Goal: Task Accomplishment & Management: Complete application form

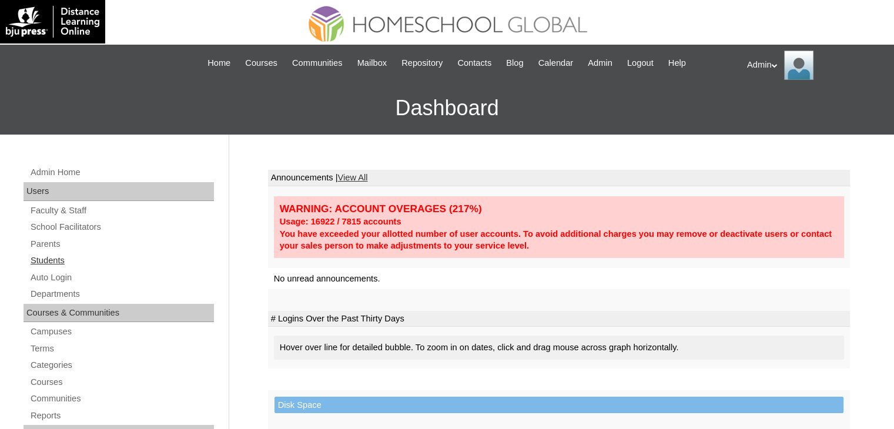
click at [43, 259] on link "Students" at bounding box center [121, 260] width 185 height 15
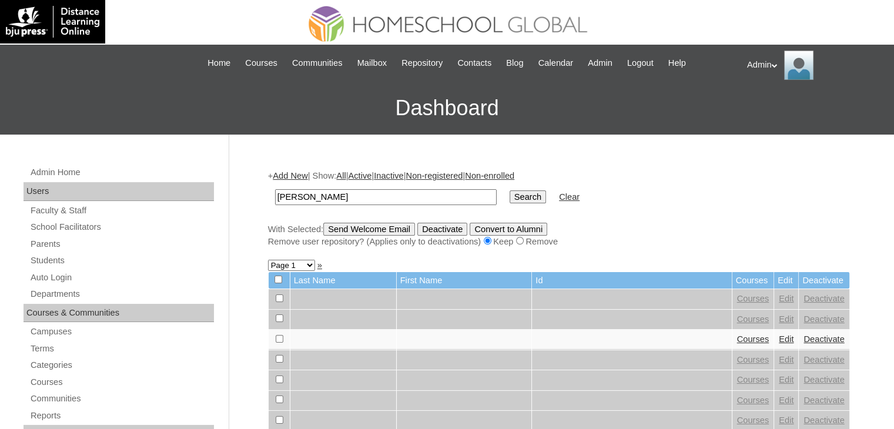
type input "Sarmiento"
click at [510, 197] on input "Search" at bounding box center [528, 196] width 36 height 13
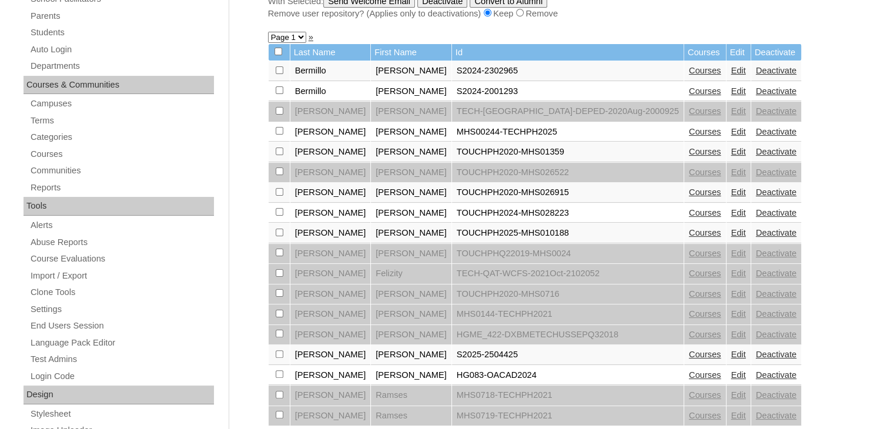
scroll to position [266, 0]
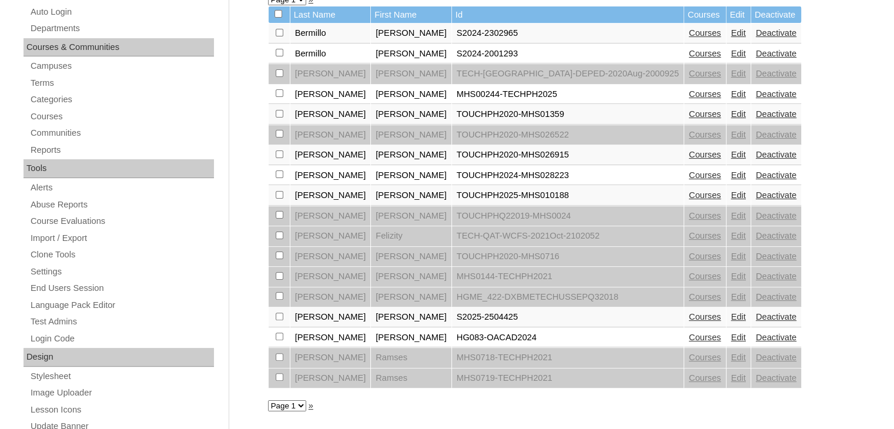
click at [689, 312] on link "Courses" at bounding box center [705, 316] width 32 height 9
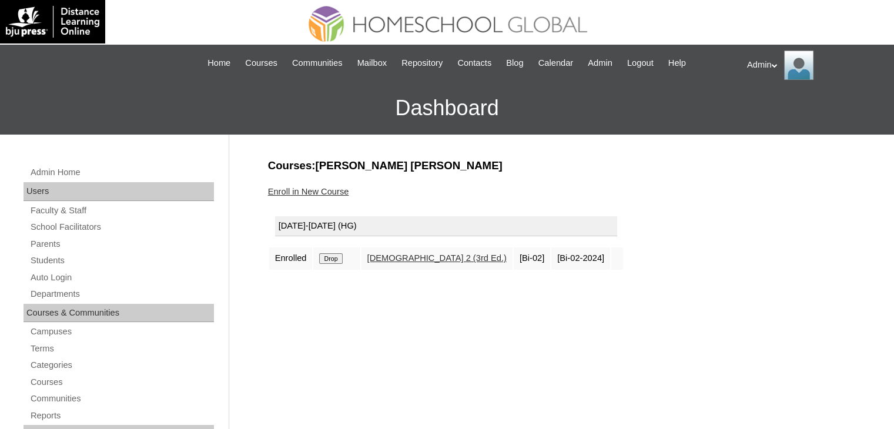
click at [329, 190] on link "Enroll in New Course" at bounding box center [308, 191] width 81 height 9
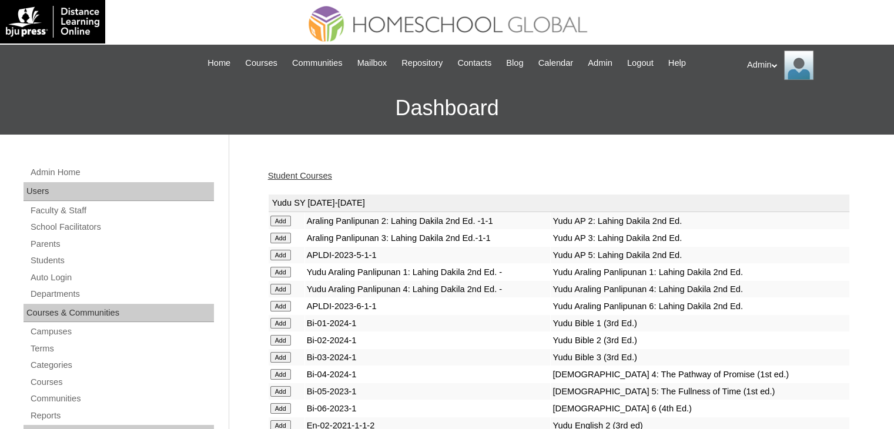
scroll to position [1318, 0]
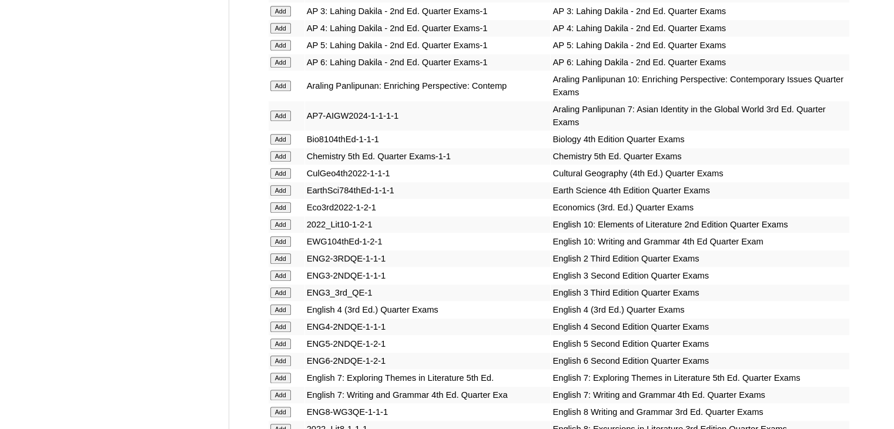
click at [280, 253] on input "Add" at bounding box center [280, 258] width 21 height 11
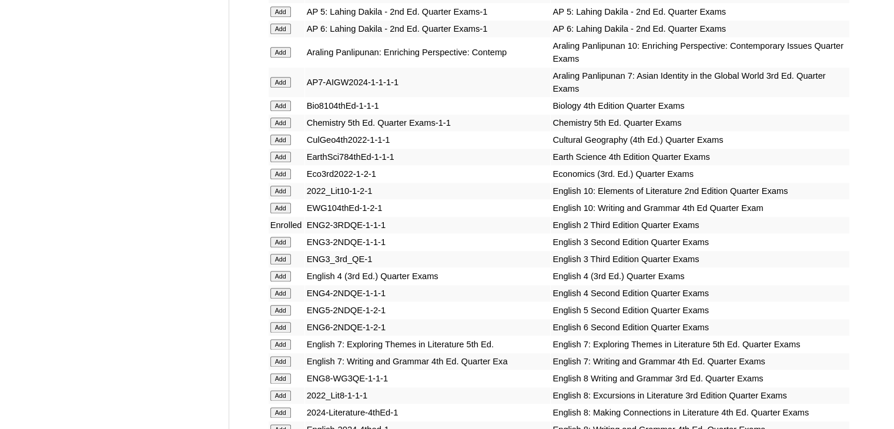
scroll to position [3563, 0]
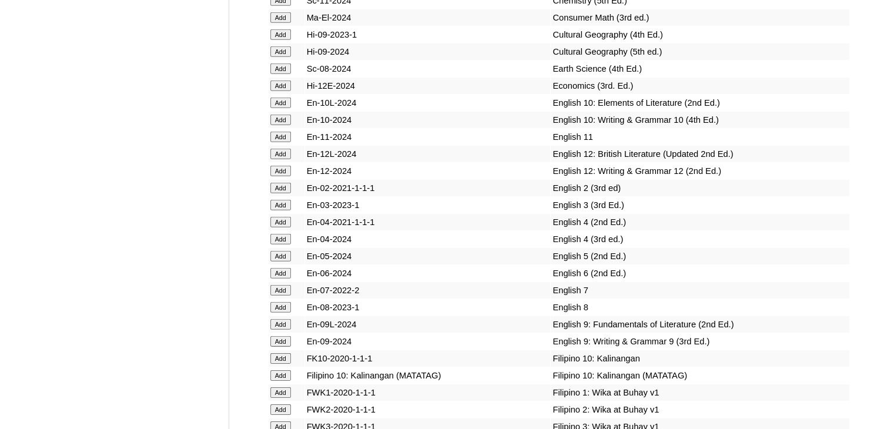
click at [283, 193] on input "Add" at bounding box center [280, 188] width 21 height 11
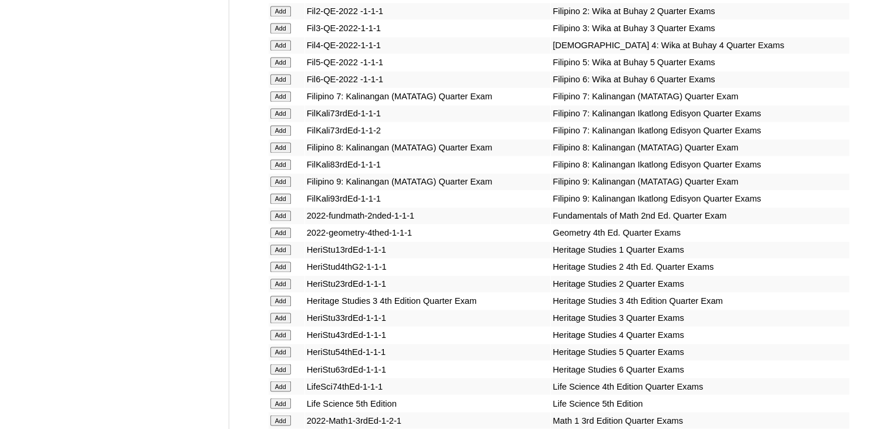
scroll to position [2092, 0]
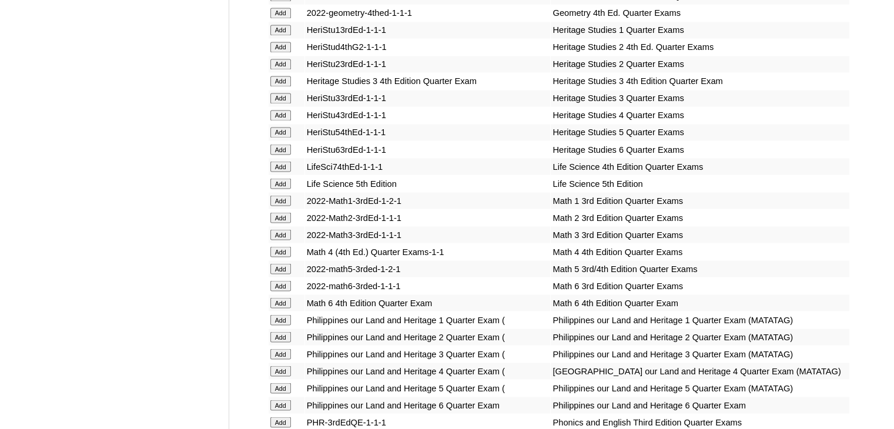
click at [280, 215] on input "Add" at bounding box center [280, 217] width 21 height 11
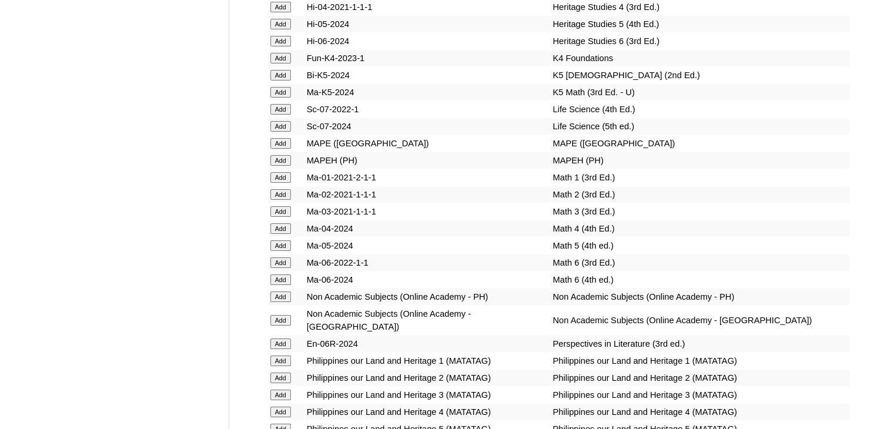
click at [280, 200] on input "Add" at bounding box center [280, 194] width 21 height 11
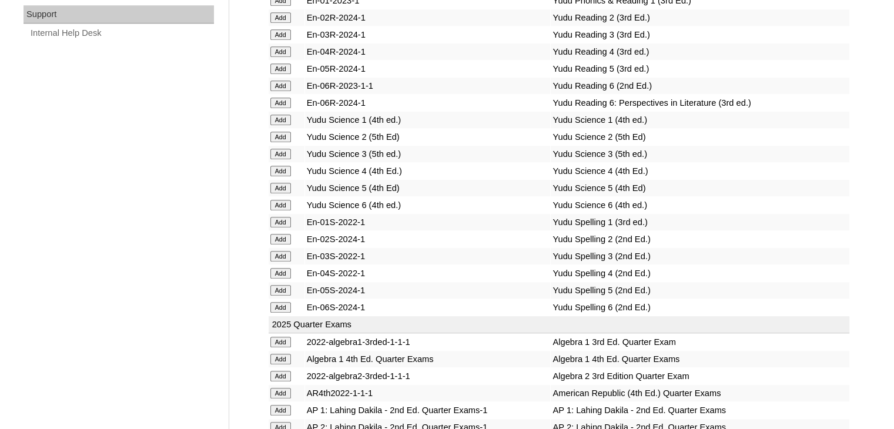
scroll to position [2564, 0]
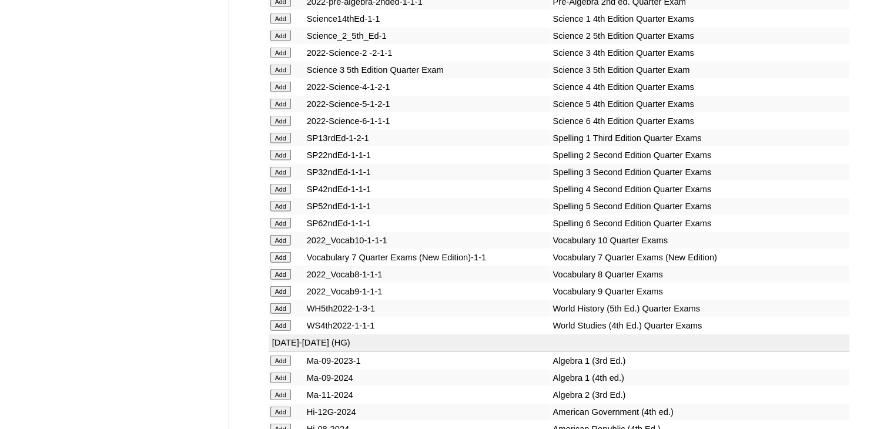
click at [281, 160] on input "Add" at bounding box center [280, 155] width 21 height 11
